Goal: Task Accomplishment & Management: Use online tool/utility

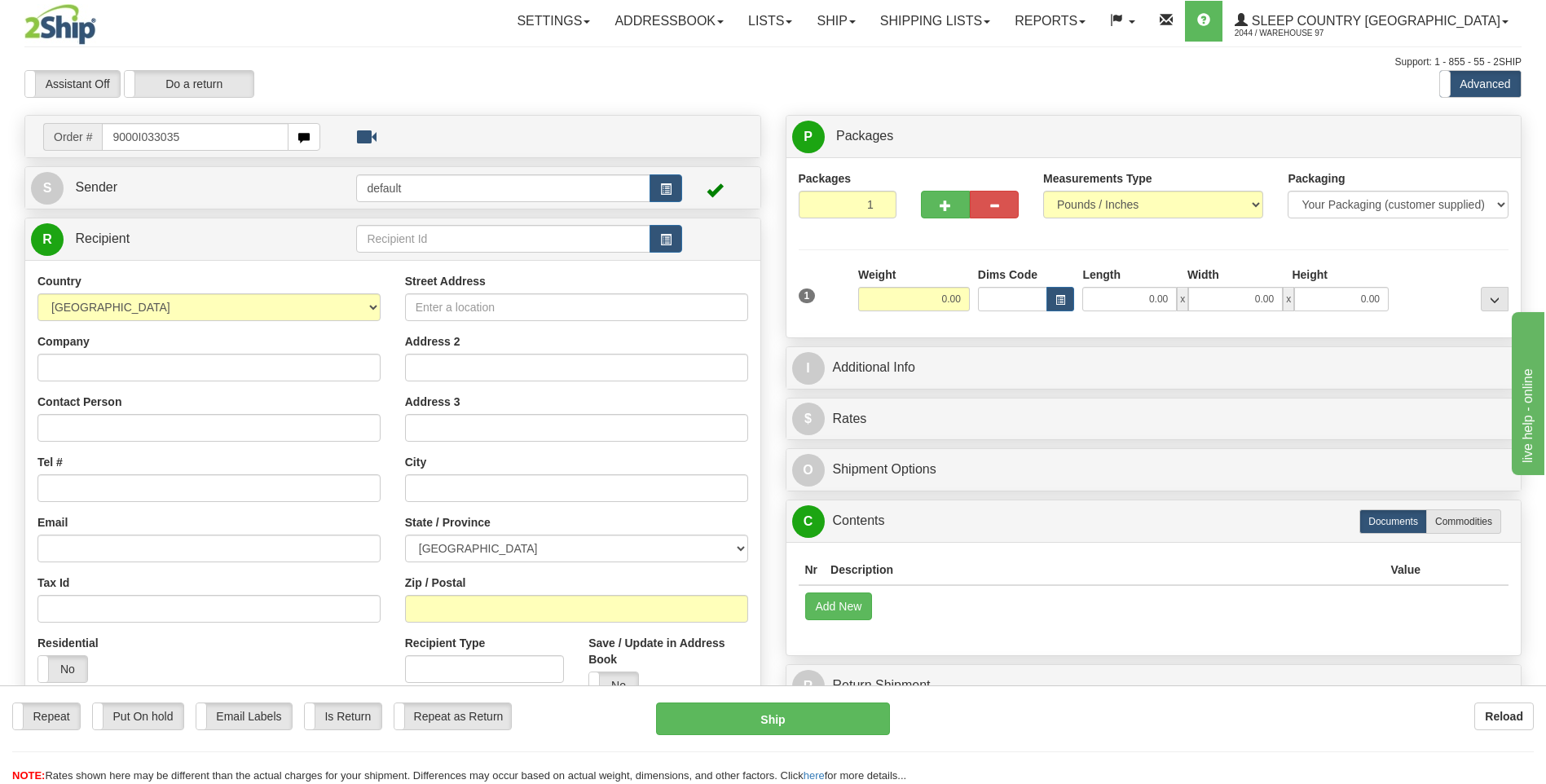
type input "9000I033035"
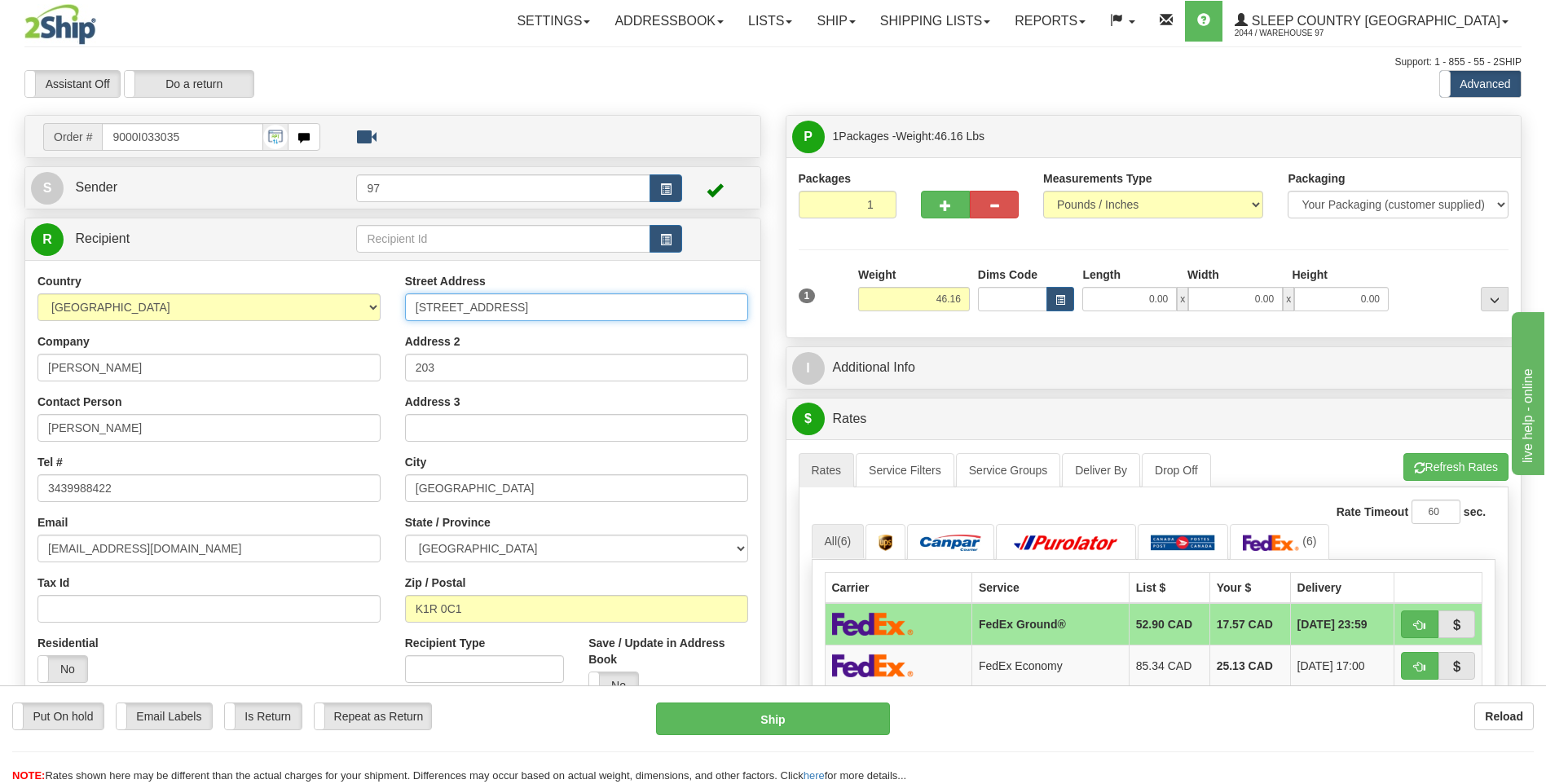
click at [414, 308] on input "224 LYON STREET NORTH" at bounding box center [576, 307] width 343 height 27
type input "#203-224 LYON STREET NORTH"
drag, startPoint x: 447, startPoint y: 374, endPoint x: 397, endPoint y: 374, distance: 50.0
click at [397, 374] on div "Street Address #203-224 LYON STREET NORTH Address 2 203 Address 3 City OTTAWA S…" at bounding box center [576, 492] width 367 height 439
click at [855, 715] on button "Ship" at bounding box center [773, 718] width 233 height 33
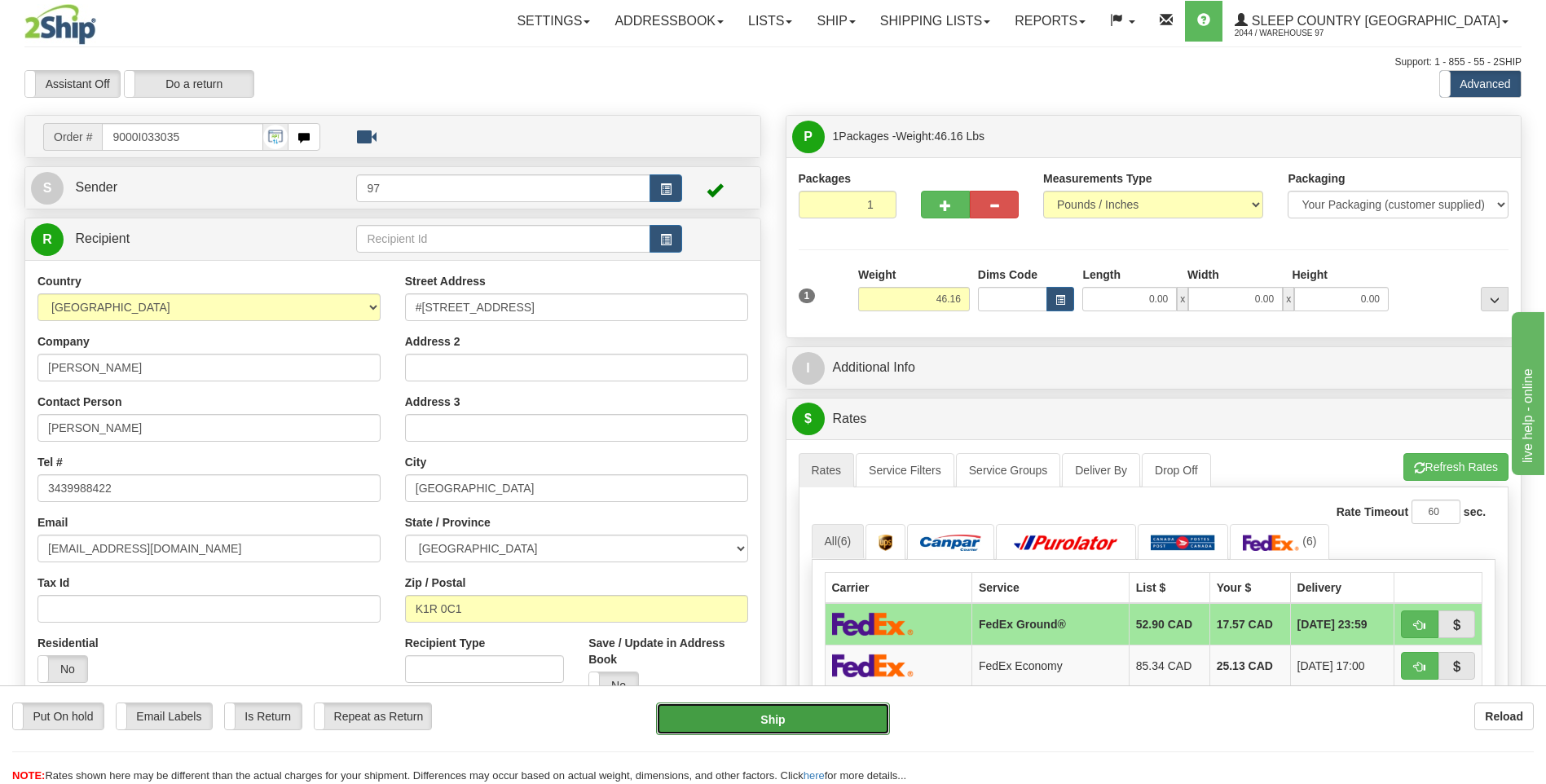
type input "92"
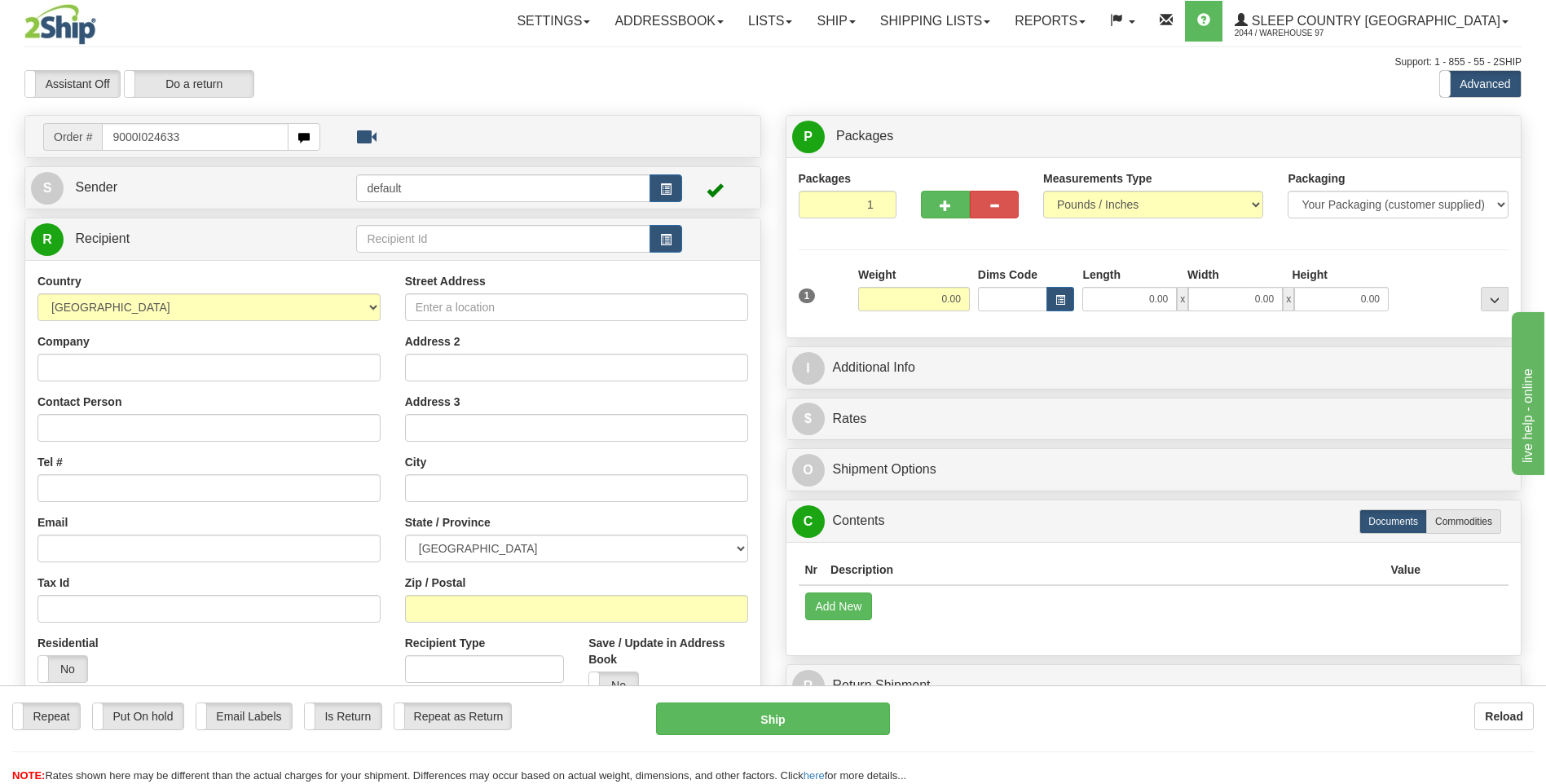
type input "9000I024633"
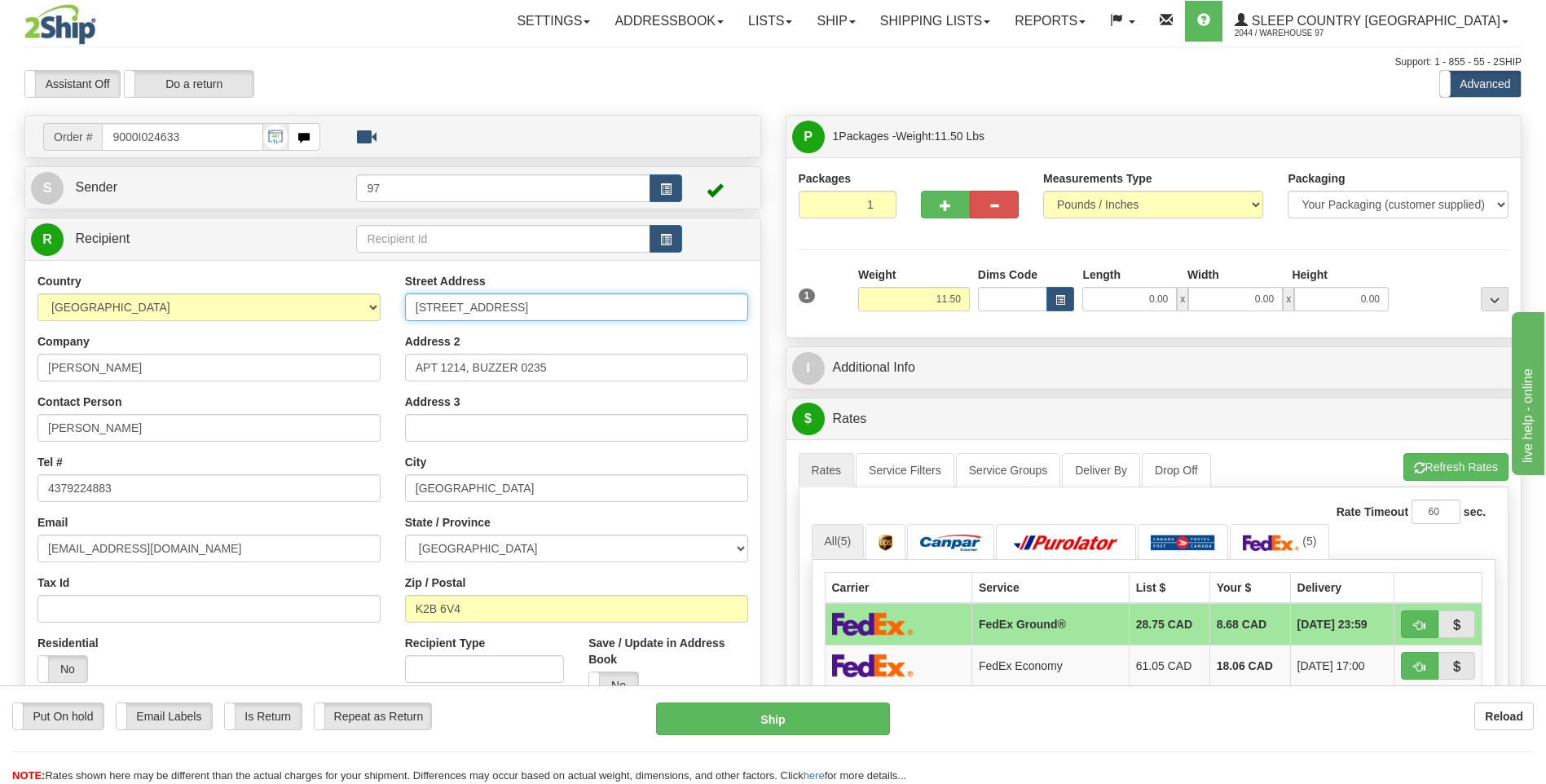
click at [416, 308] on input "1071 AMBLESIDE DRIVE" at bounding box center [576, 307] width 343 height 27
type input "APT#1214-1071 AMBLESIDE DRIVE"
drag, startPoint x: 466, startPoint y: 368, endPoint x: 401, endPoint y: 374, distance: 65.3
click at [405, 376] on input "APT 1214, BUZZER 0235" at bounding box center [576, 367] width 343 height 27
click at [416, 368] on input ", BUZZER 0235" at bounding box center [576, 367] width 343 height 27
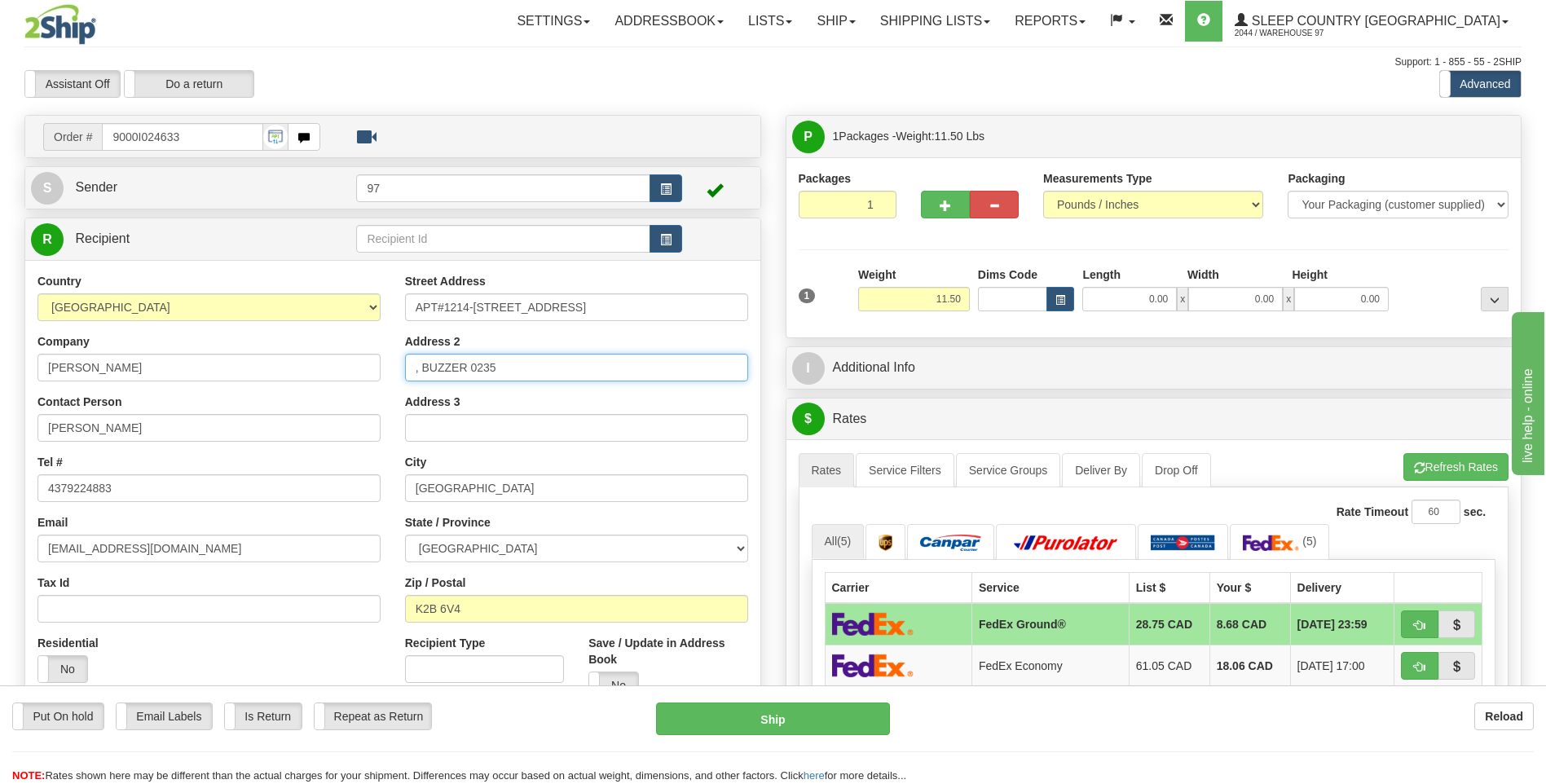
drag, startPoint x: 418, startPoint y: 368, endPoint x: 408, endPoint y: 367, distance: 10.0
click at [408, 367] on input ", BUZZER 0235" at bounding box center [576, 367] width 343 height 27
click at [465, 363] on input "BUZZER 0235" at bounding box center [576, 367] width 343 height 27
click at [462, 367] on input "BUZZER# 0235" at bounding box center [576, 367] width 343 height 27
click at [475, 366] on input "BUZZER # 0235" at bounding box center [576, 367] width 343 height 27
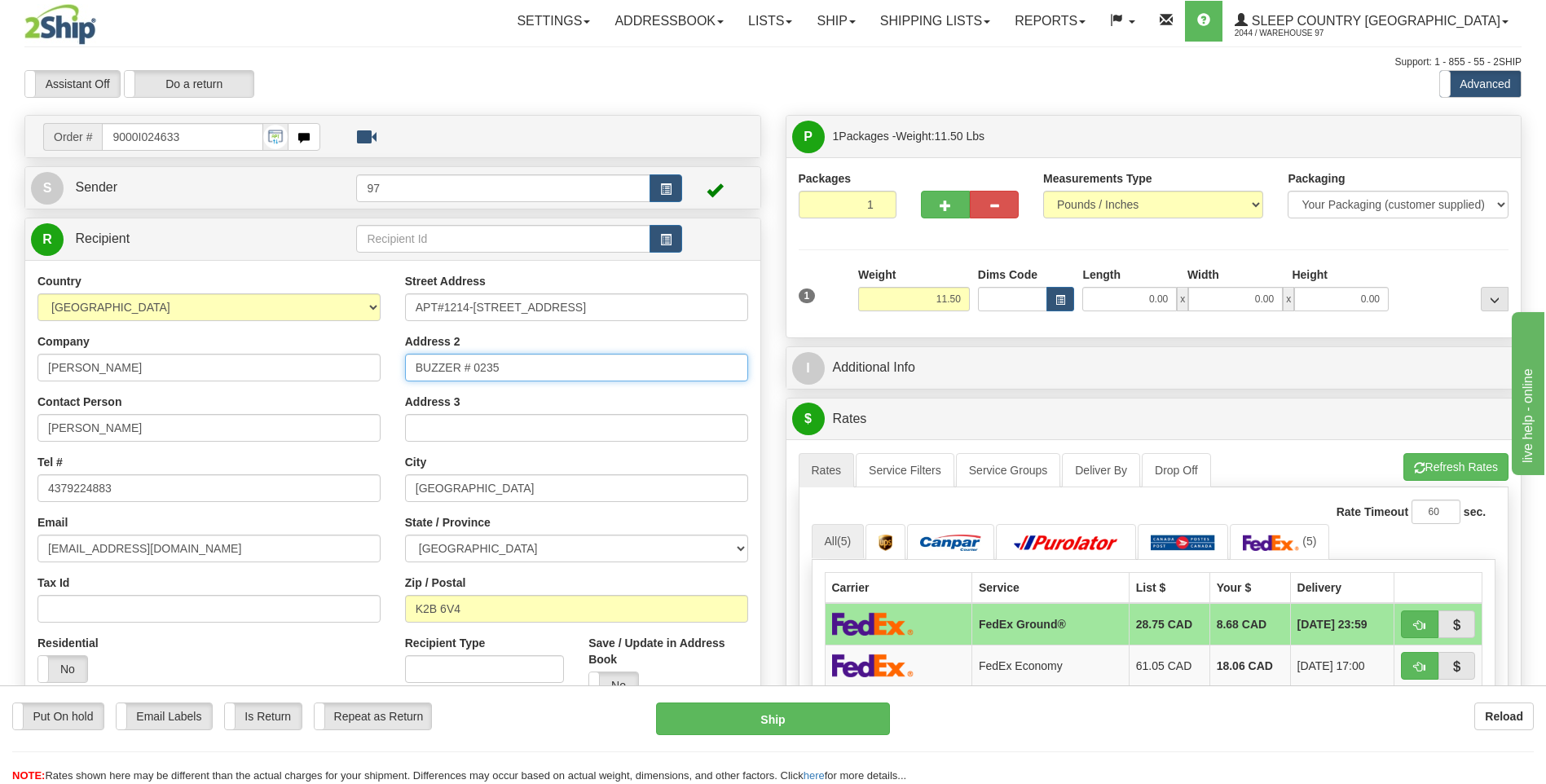
click at [477, 366] on input "BUZZER # 0235" at bounding box center [576, 367] width 343 height 27
type input "BUZZER #0235"
click at [562, 394] on div "Address 3" at bounding box center [576, 418] width 343 height 48
drag, startPoint x: 436, startPoint y: 307, endPoint x: 406, endPoint y: 307, distance: 30.0
click at [406, 307] on input "APT#1214-1071 AMBLESIDE DRIVE" at bounding box center [576, 307] width 343 height 27
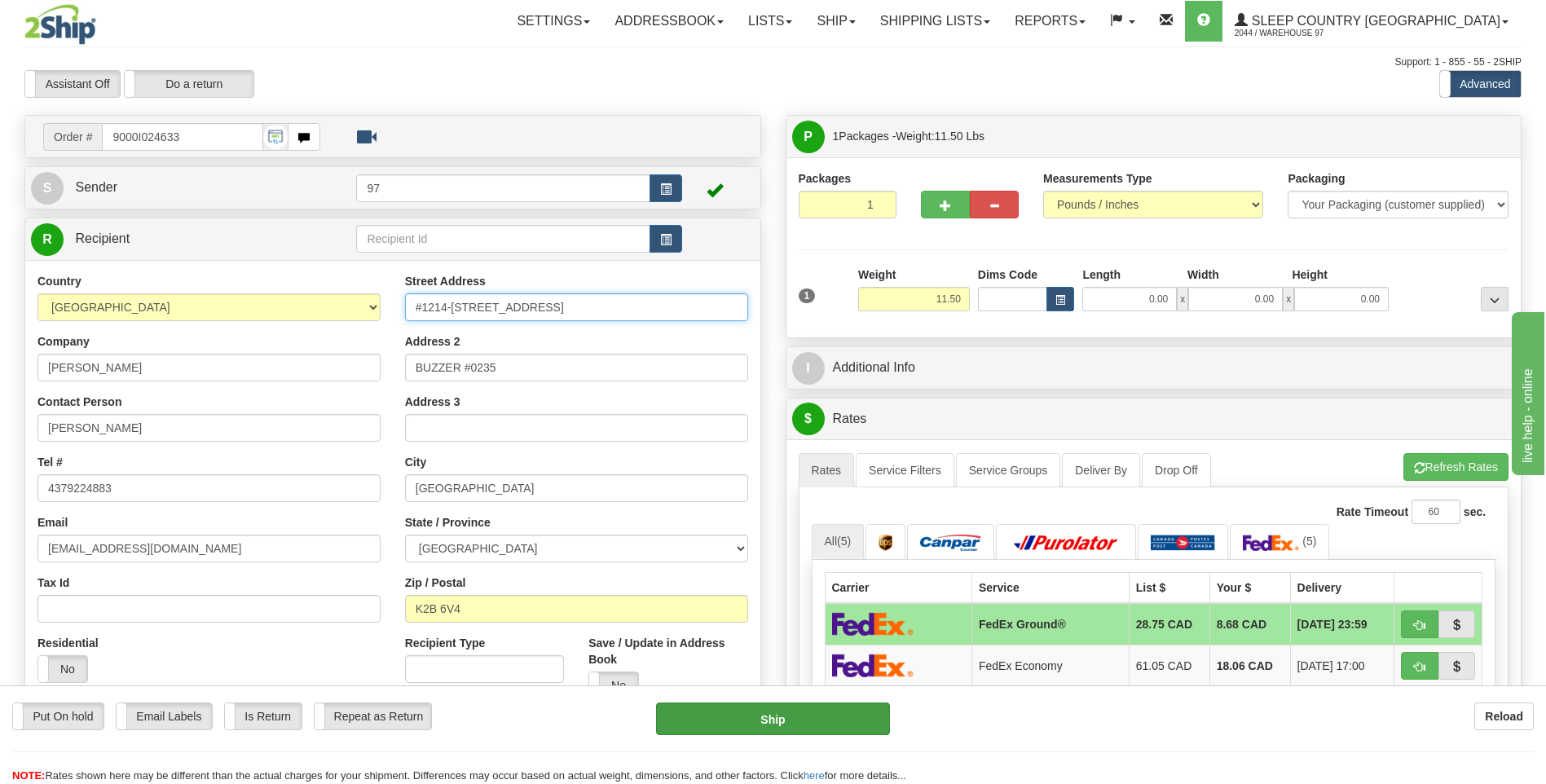
type input "#1214-1071 AMBLESIDE DRIVE"
click at [854, 729] on button "Ship" at bounding box center [773, 718] width 233 height 33
type input "92"
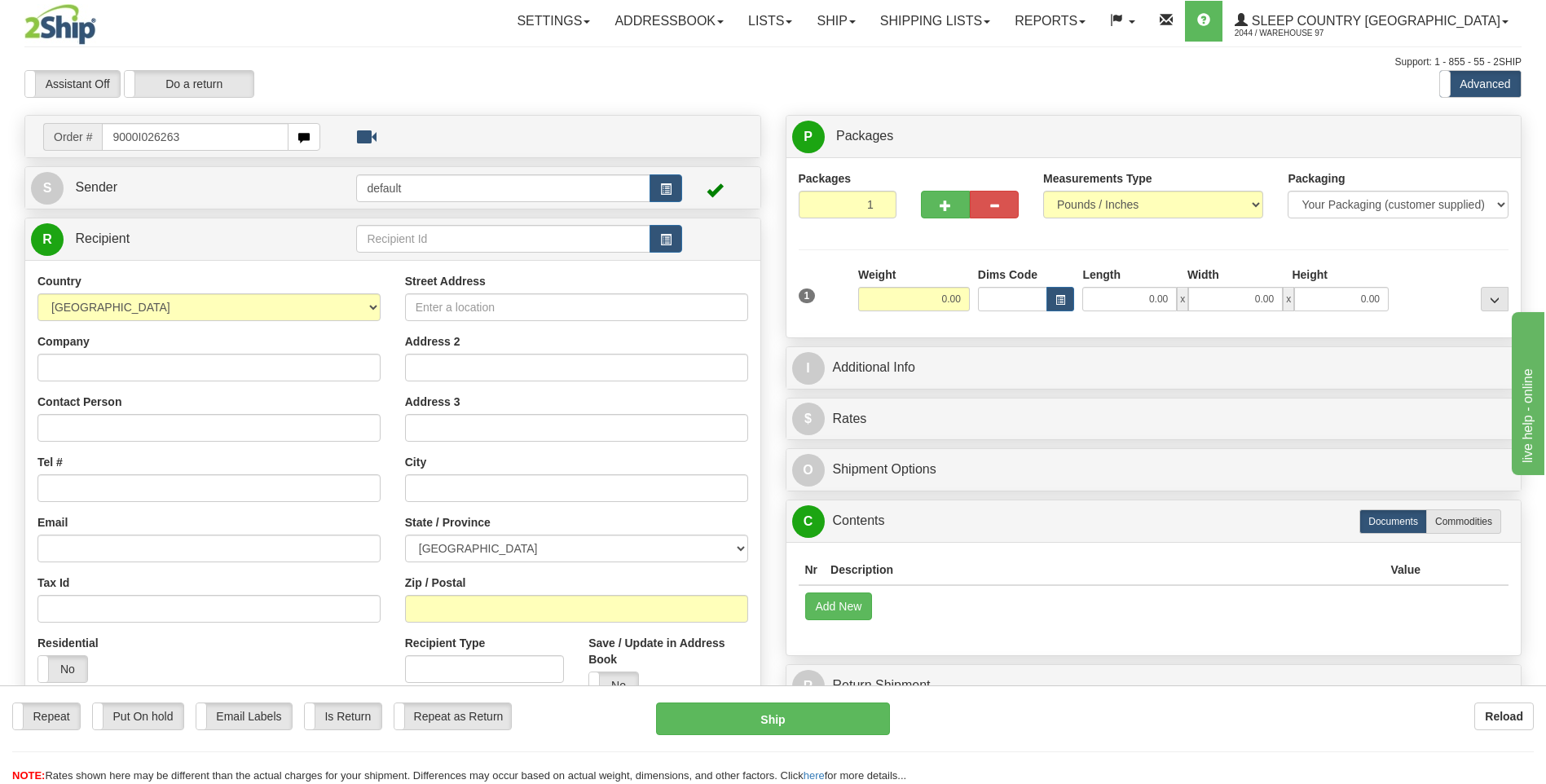
type input "9000I026263"
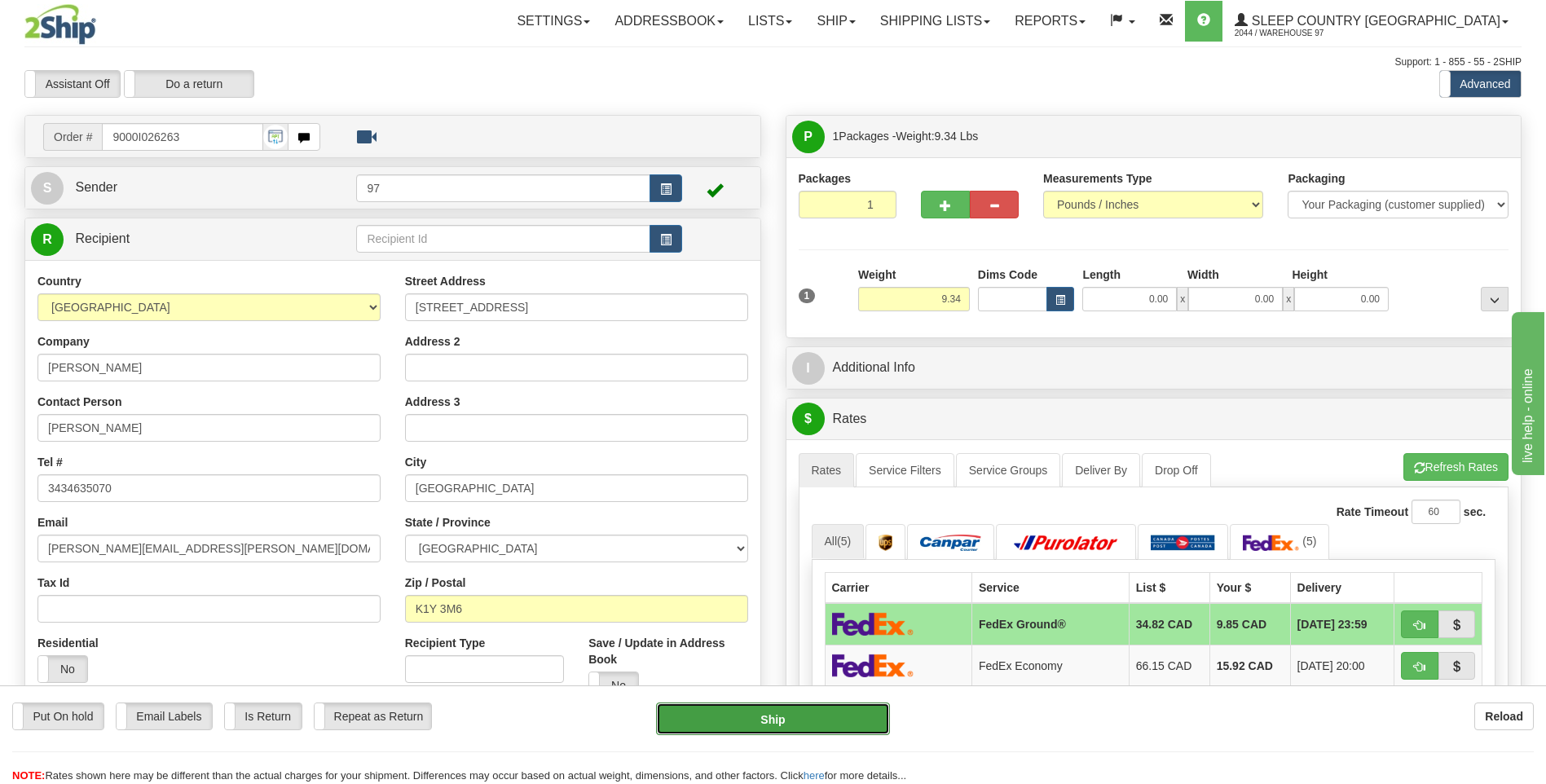
click at [877, 710] on button "Ship" at bounding box center [773, 718] width 233 height 33
type input "92"
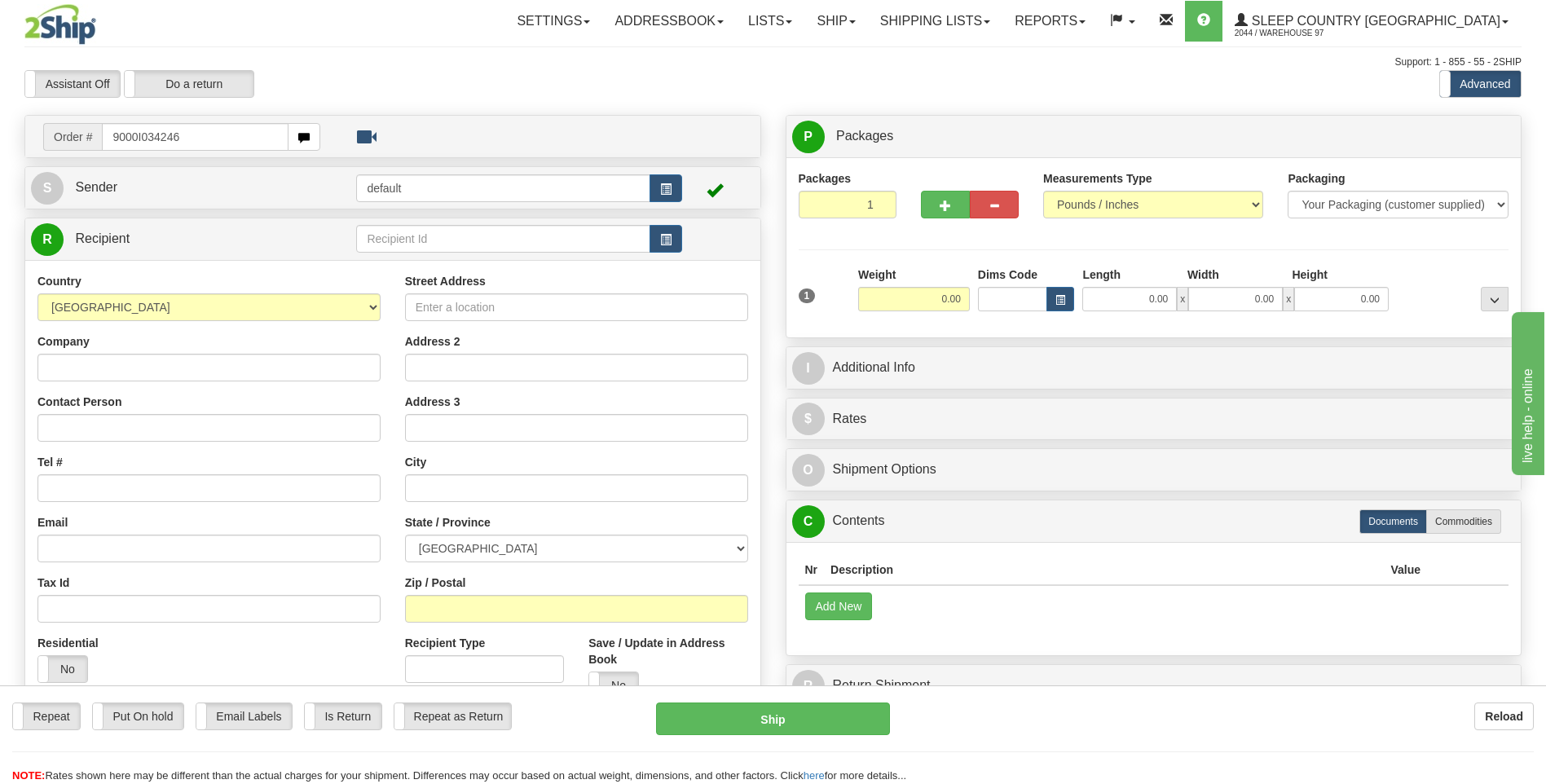
type input "9000I034246"
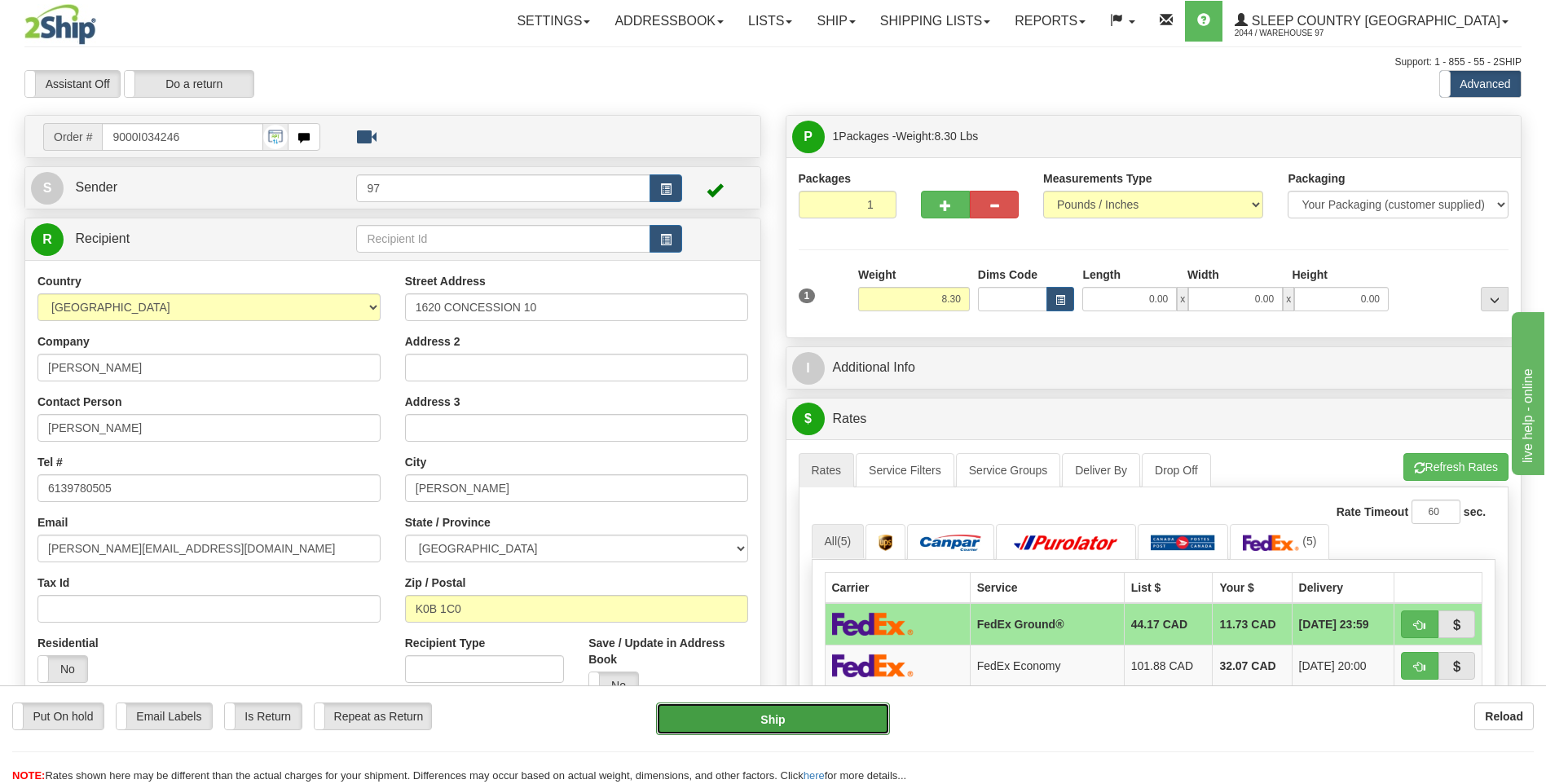
click at [864, 724] on button "Ship" at bounding box center [773, 718] width 233 height 33
type input "92"
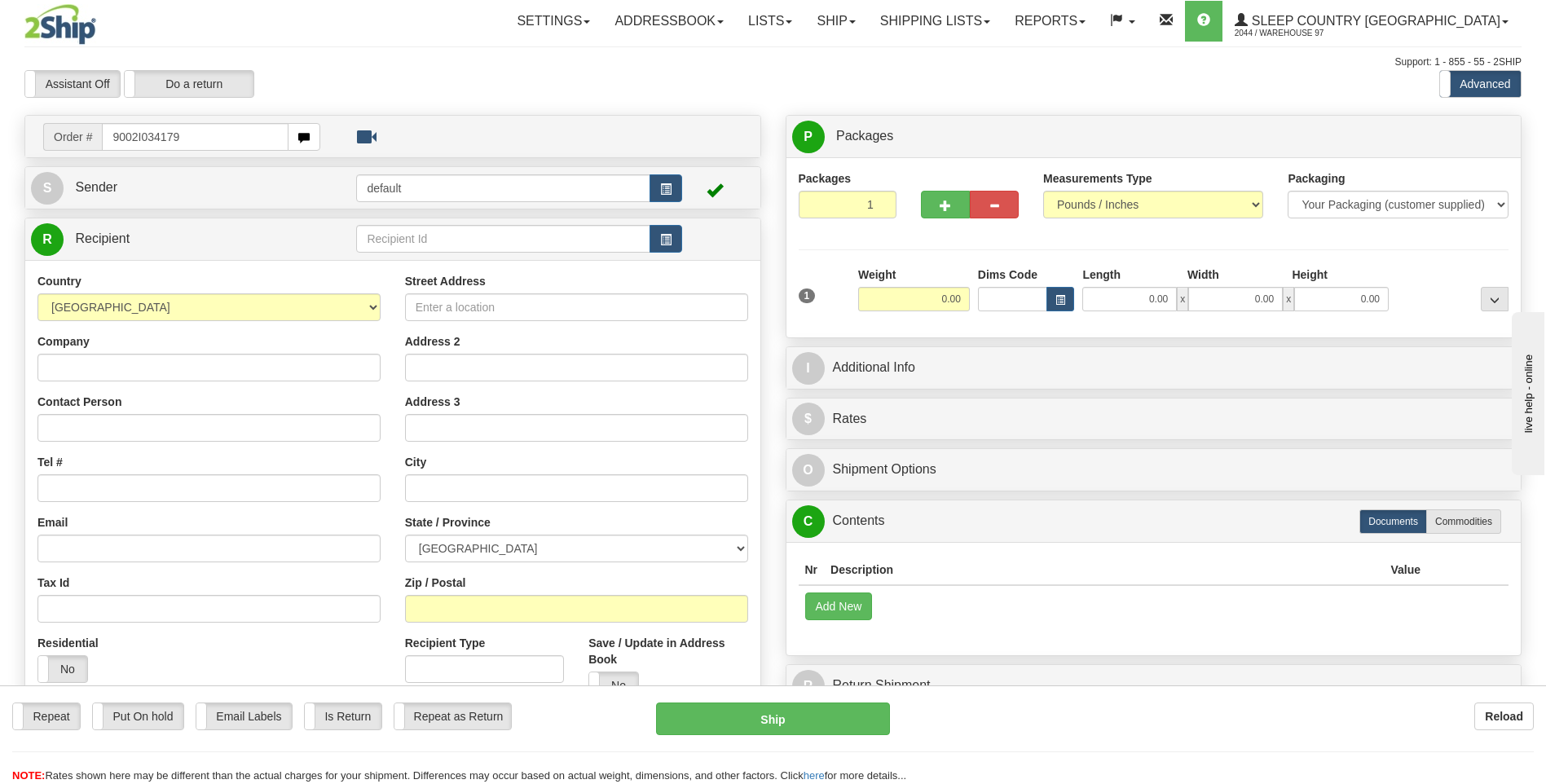
type input "9002I034179"
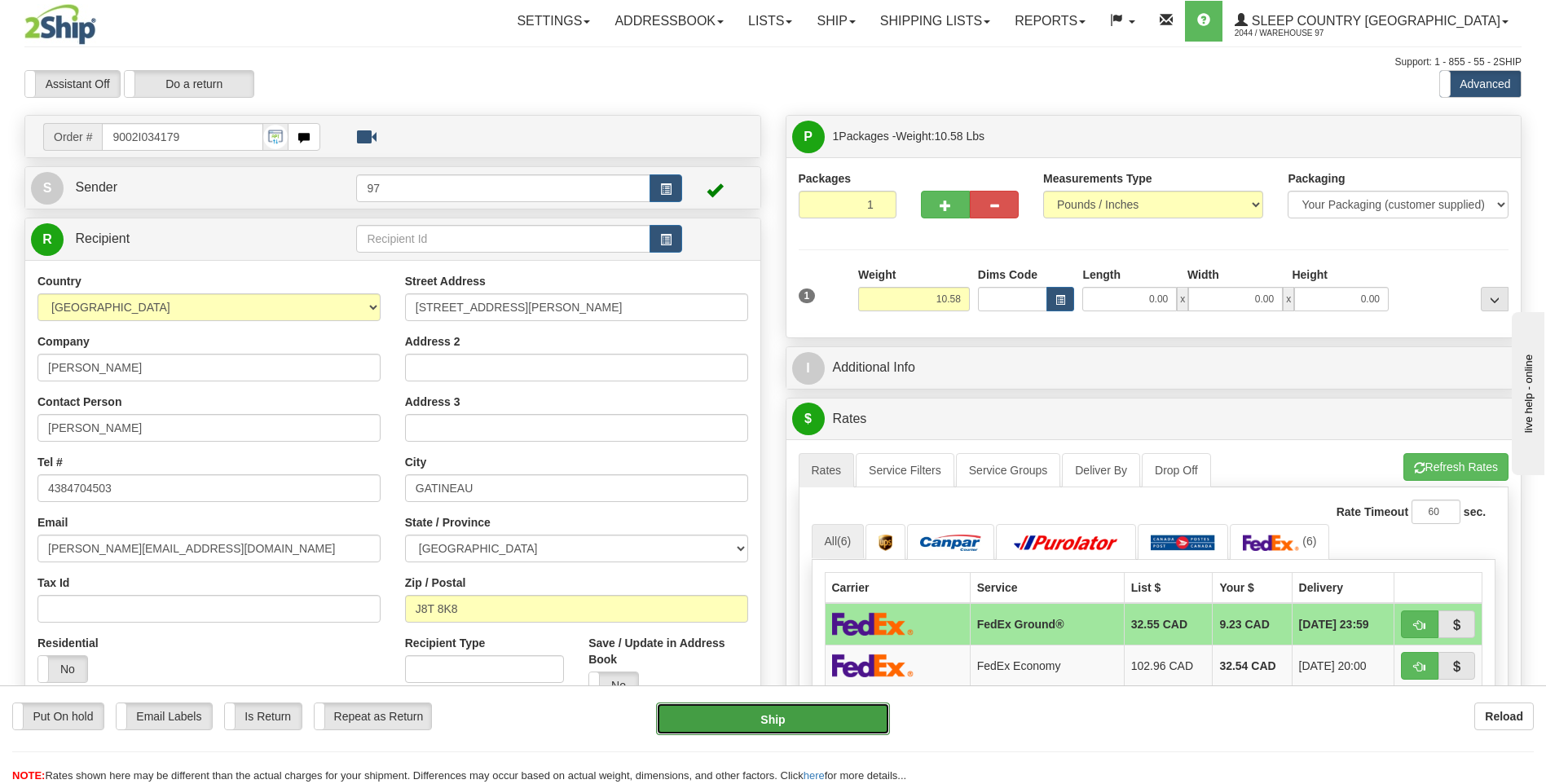
click at [862, 710] on button "Ship" at bounding box center [773, 718] width 233 height 33
type input "92"
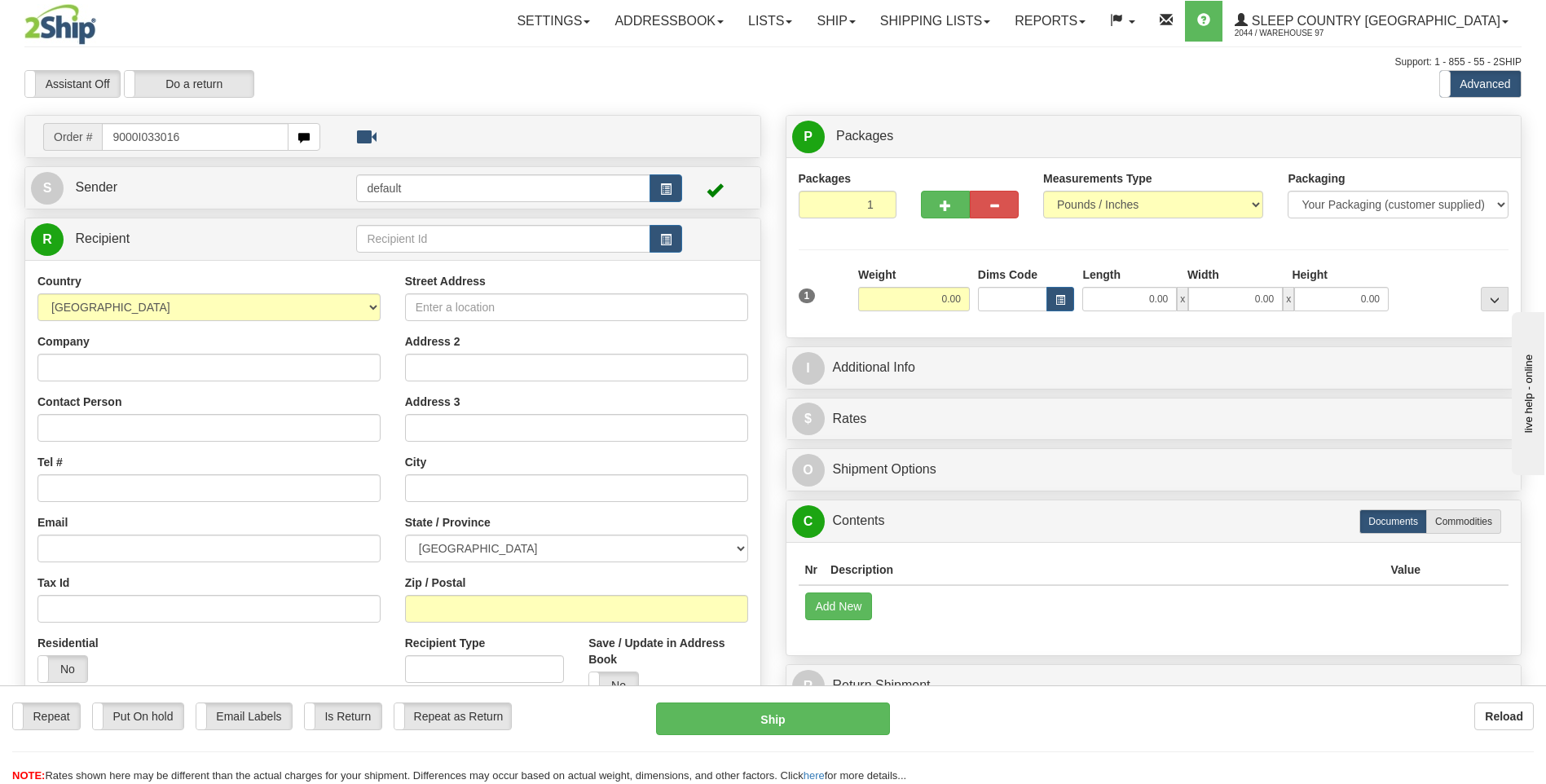
type input "9000I033016"
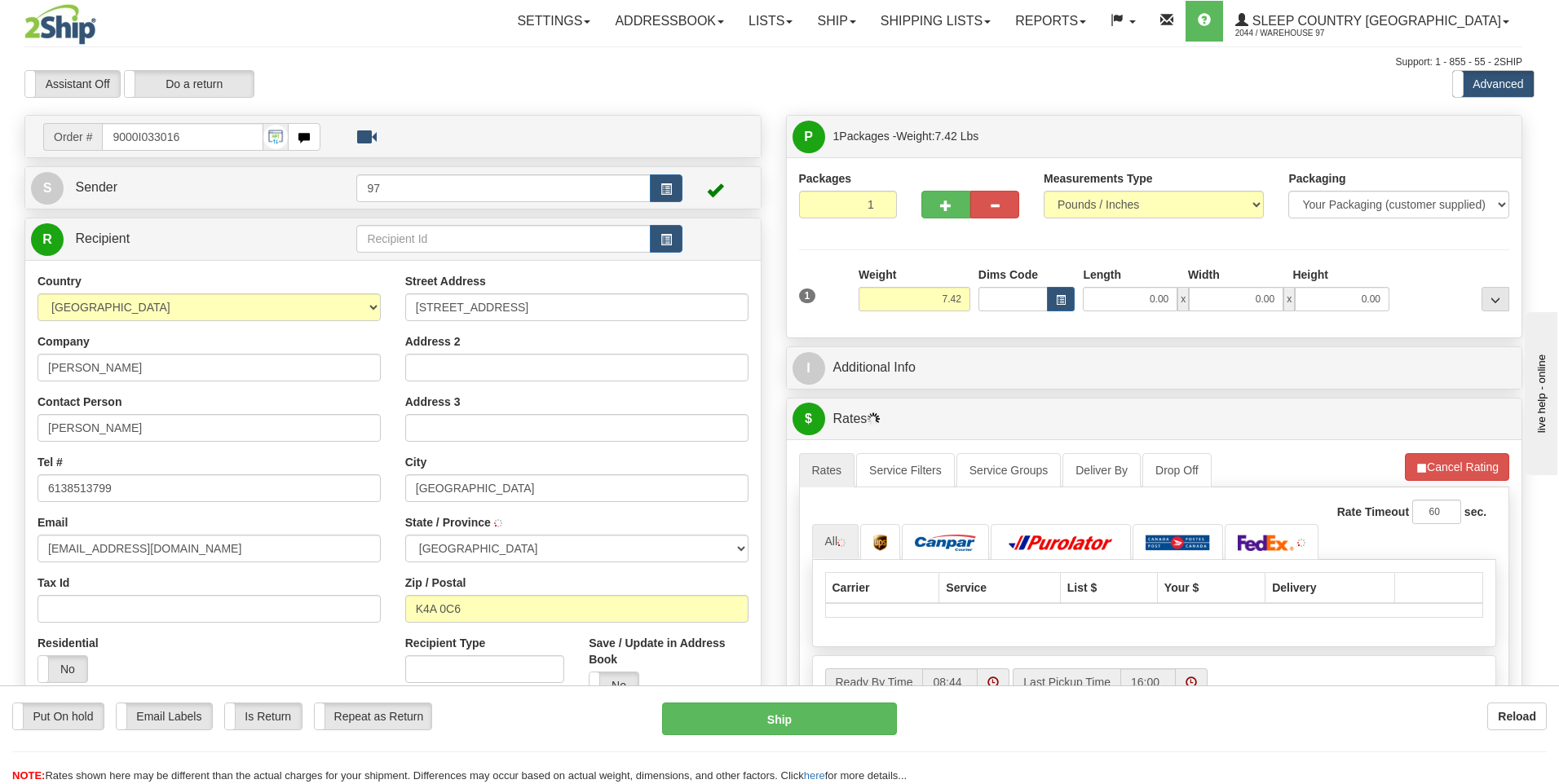
type input "ORLEANS"
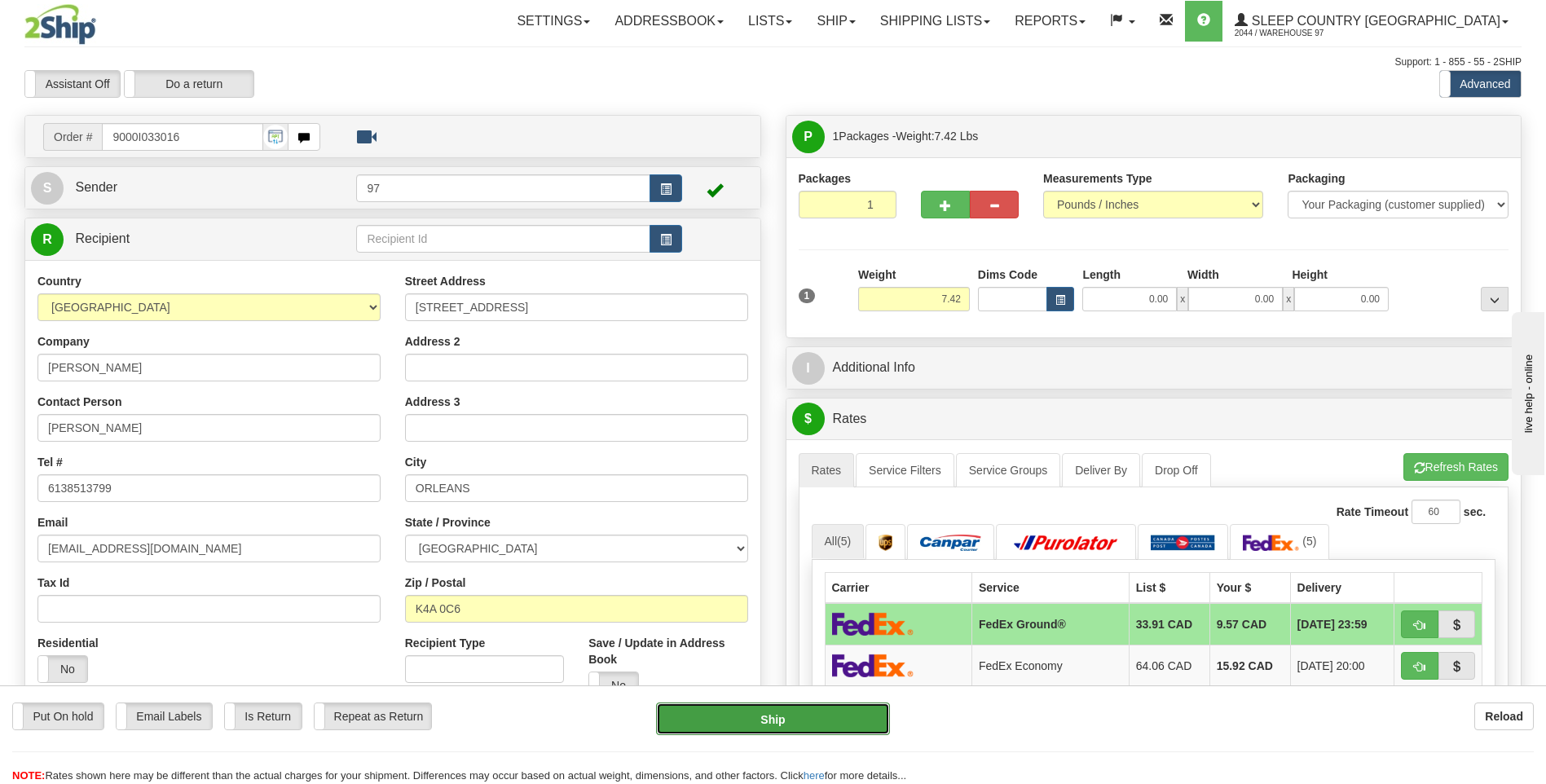
click at [838, 726] on button "Ship" at bounding box center [773, 718] width 233 height 33
type input "92"
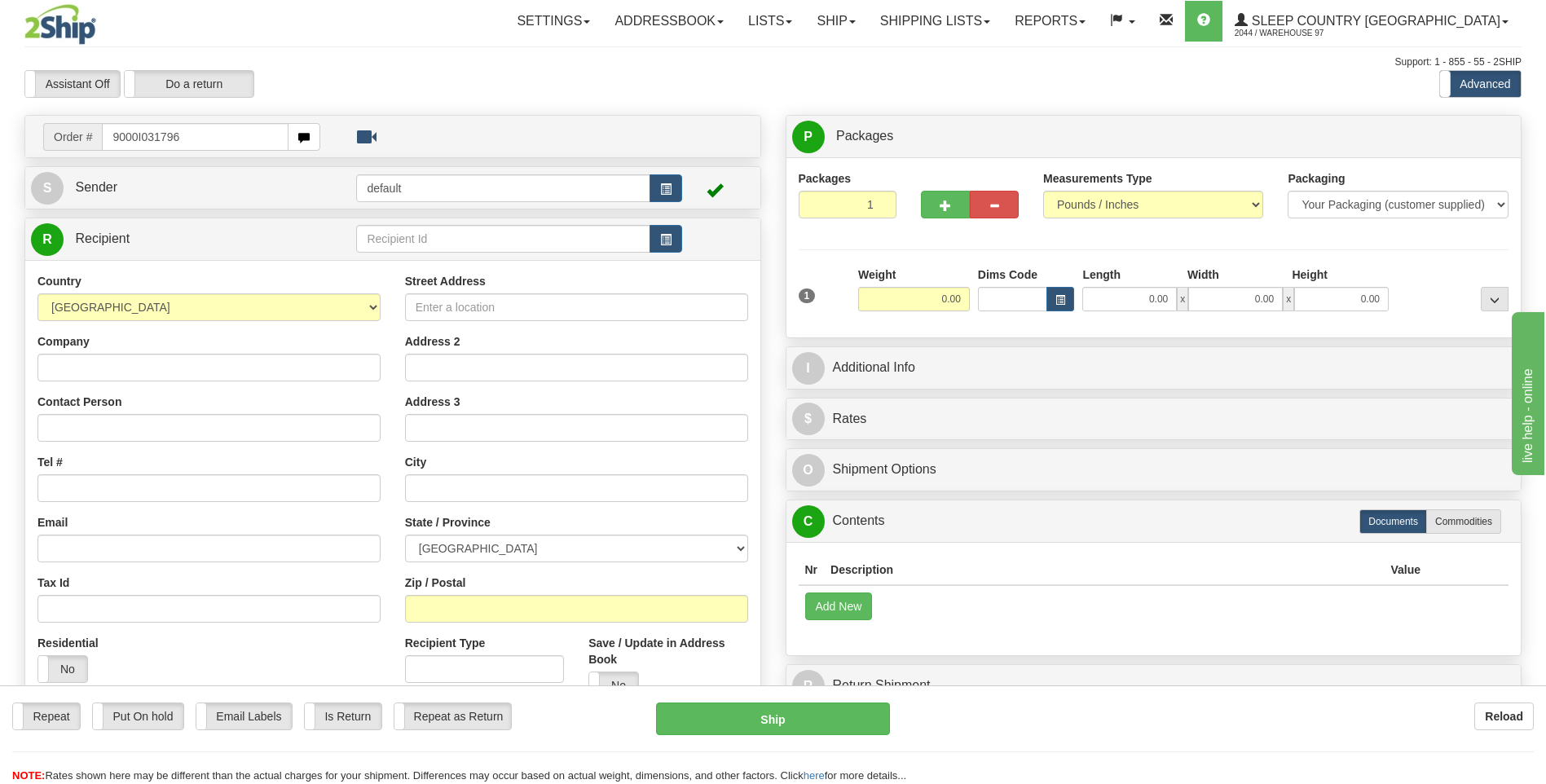
type input "9000I031796"
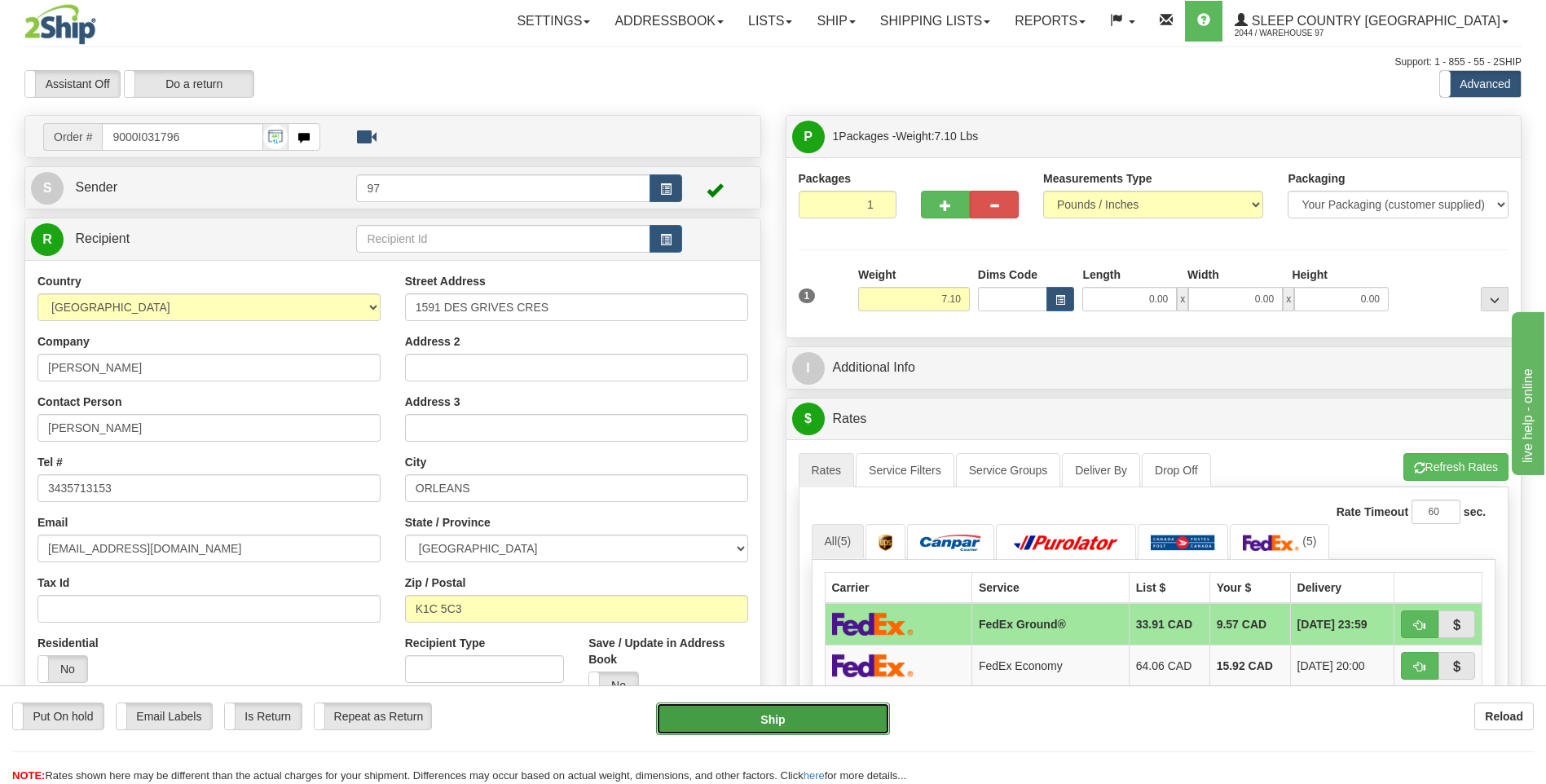
click at [841, 730] on button "Ship" at bounding box center [773, 718] width 233 height 33
type input "92"
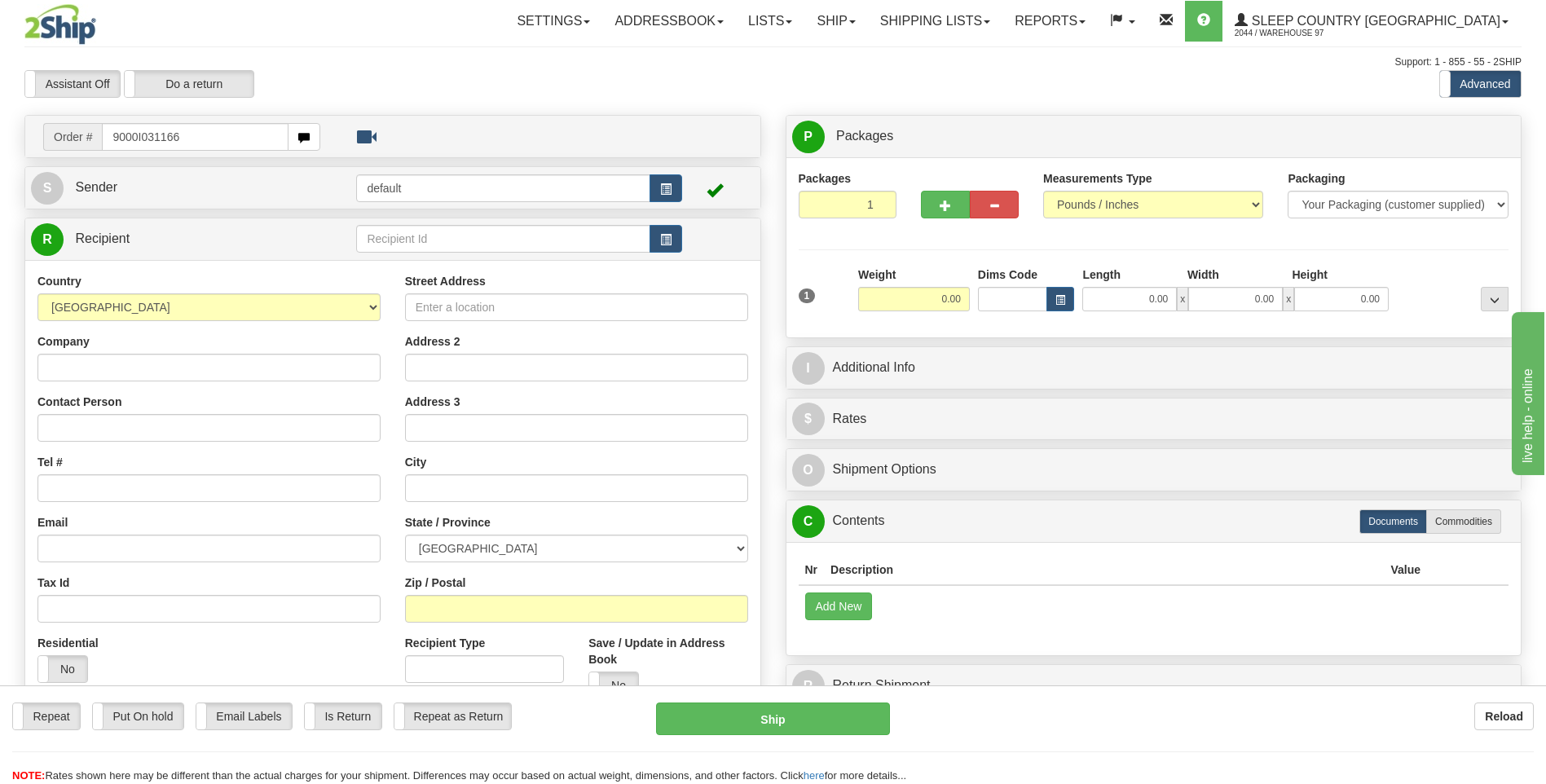
type input "9000I031166"
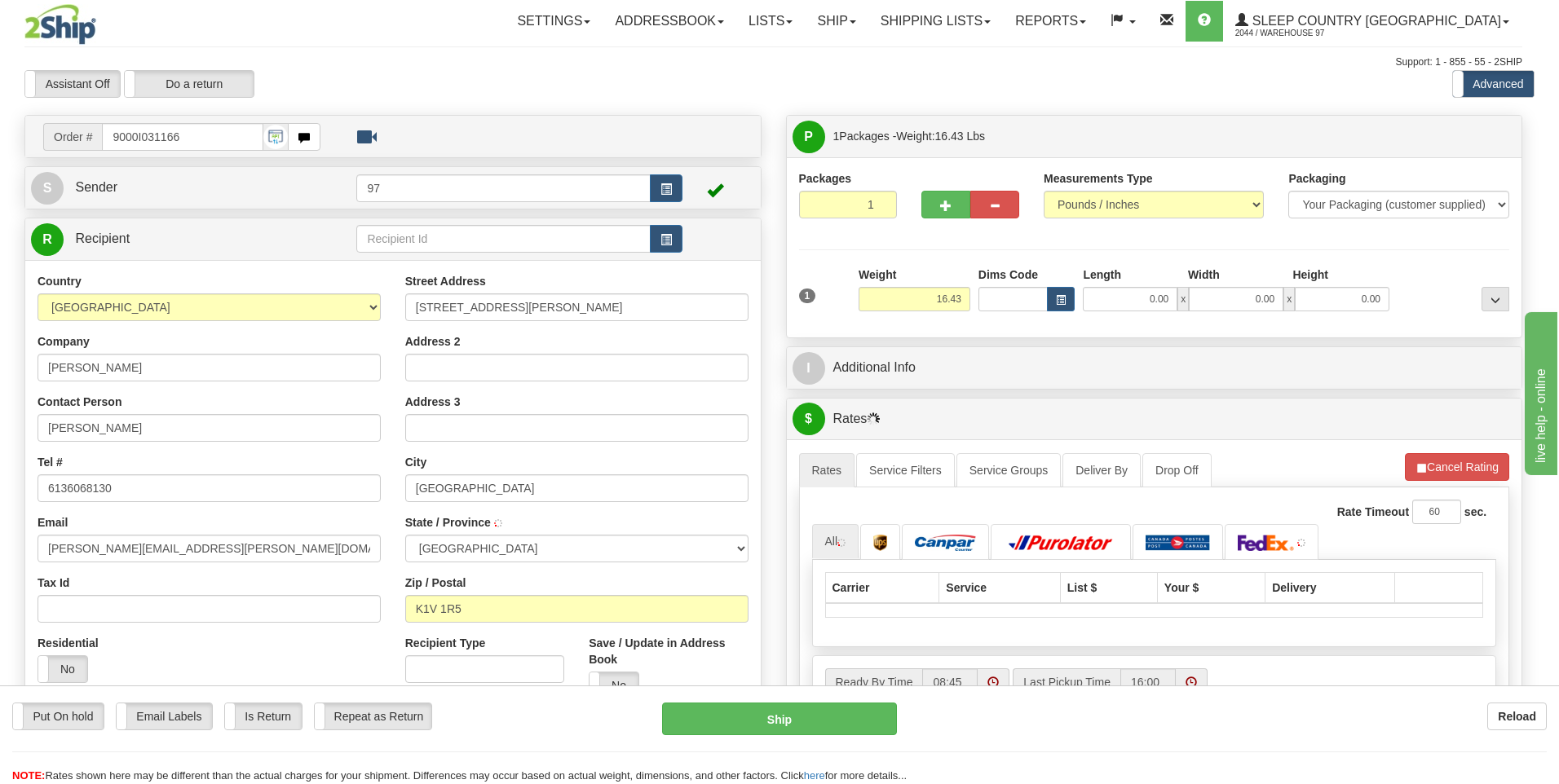
type input "GLOUCESTER"
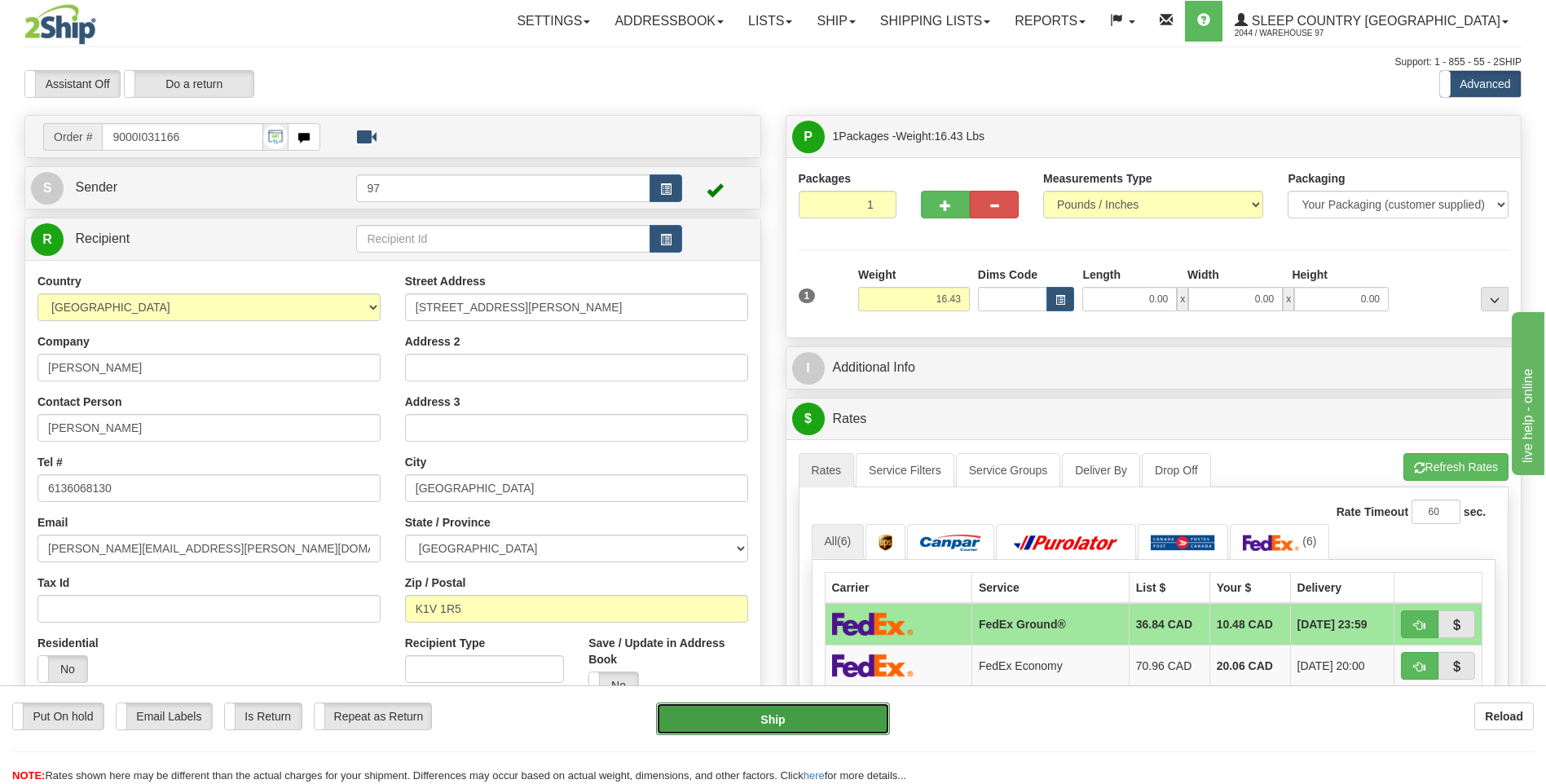
click at [869, 717] on button "Ship" at bounding box center [773, 718] width 233 height 33
type input "92"
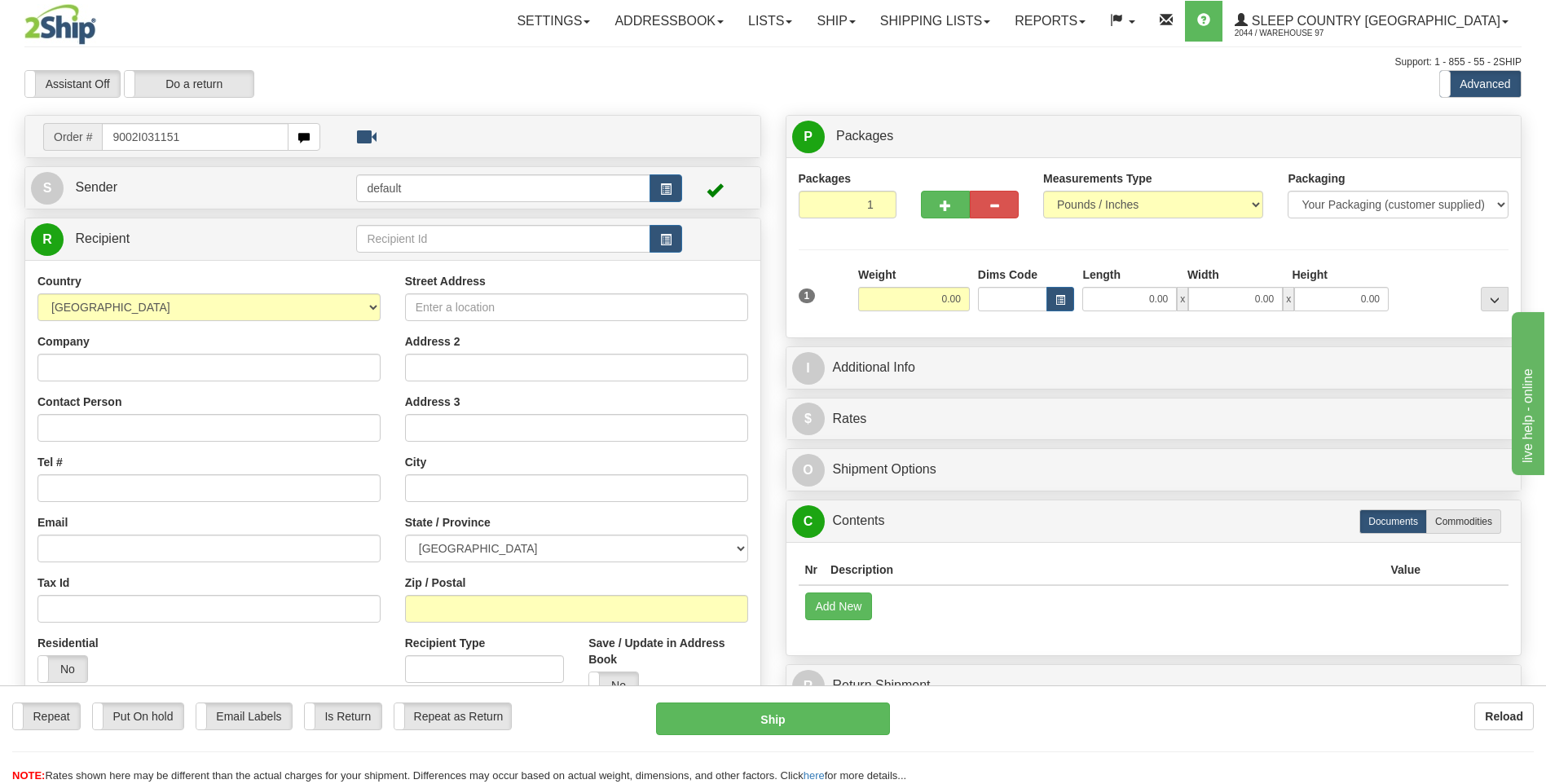
type input "9002I031151"
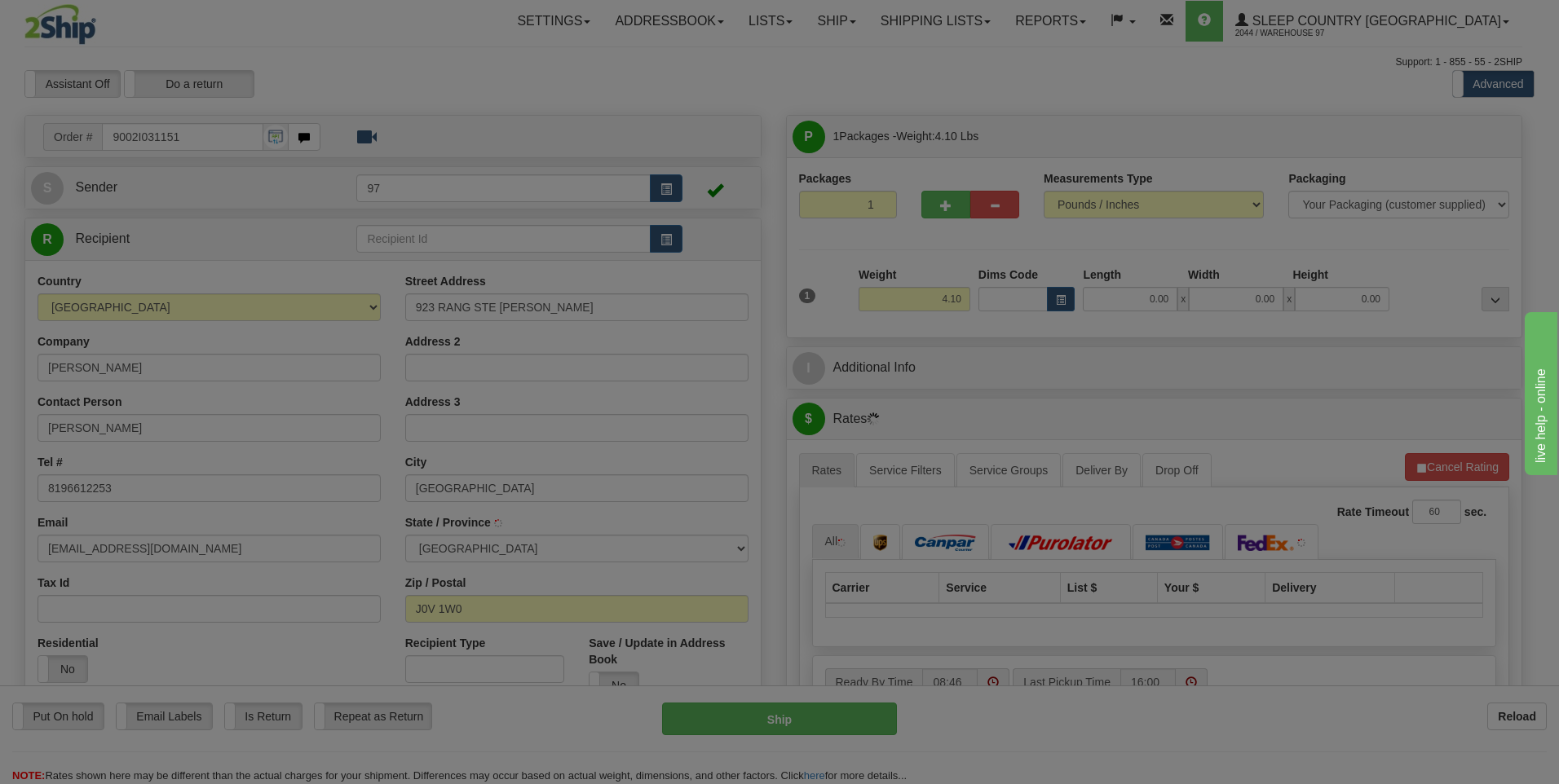
type input "SAINT-ANDRE-AVELLIN"
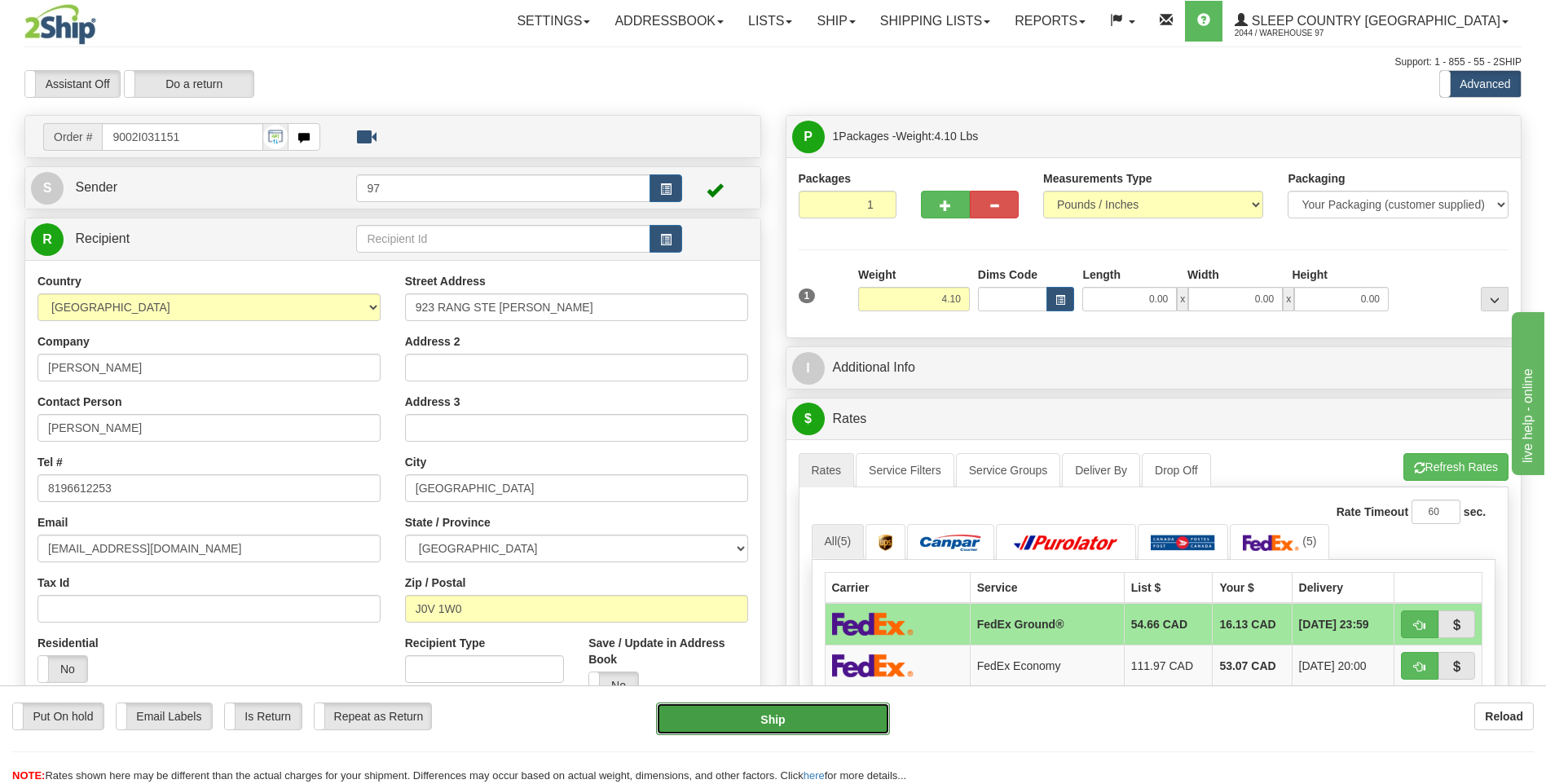
click at [847, 718] on button "Ship" at bounding box center [773, 718] width 233 height 33
type input "92"
